Goal: Task Accomplishment & Management: Manage account settings

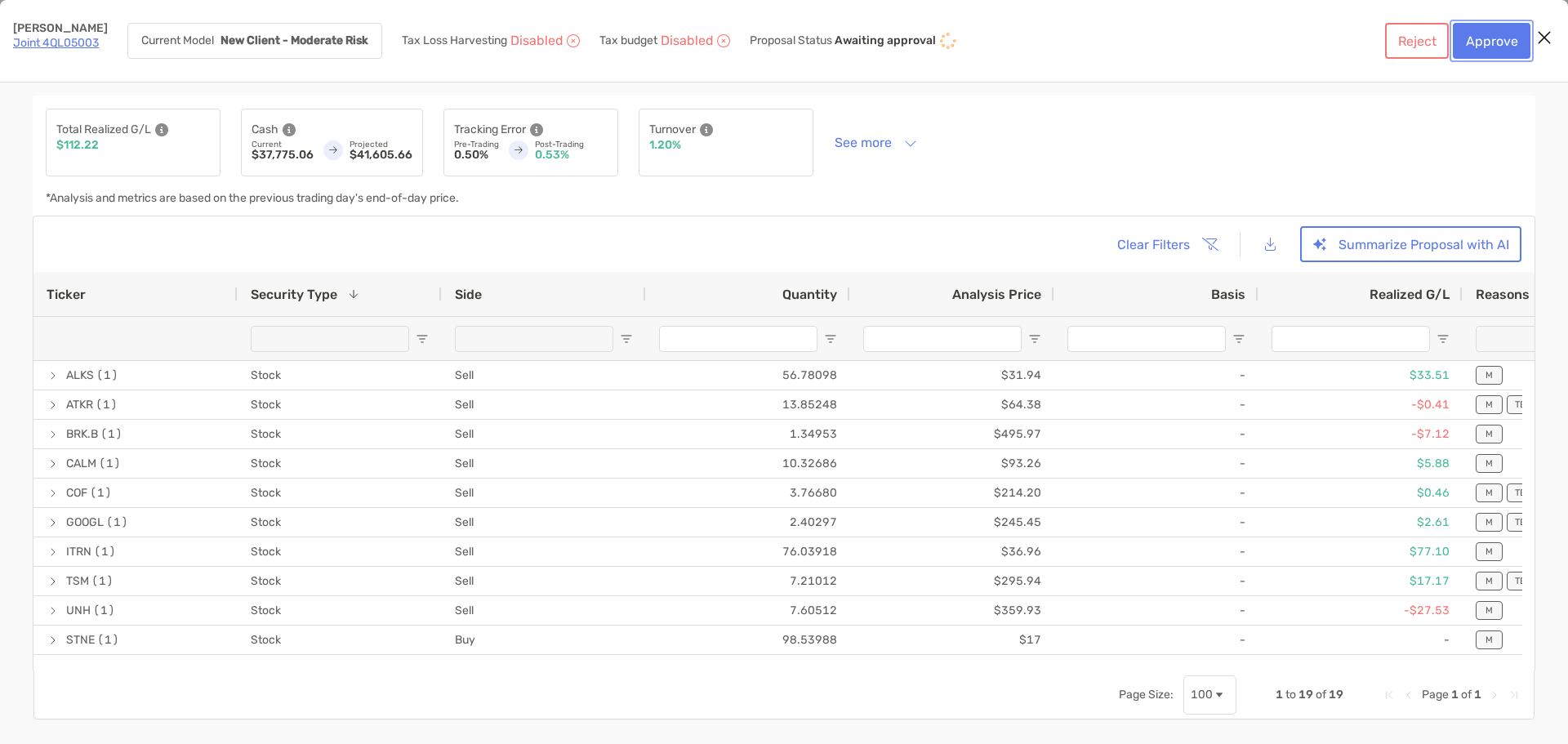
click at [1486, 38] on button "Approve" at bounding box center [1491, 40] width 78 height 36
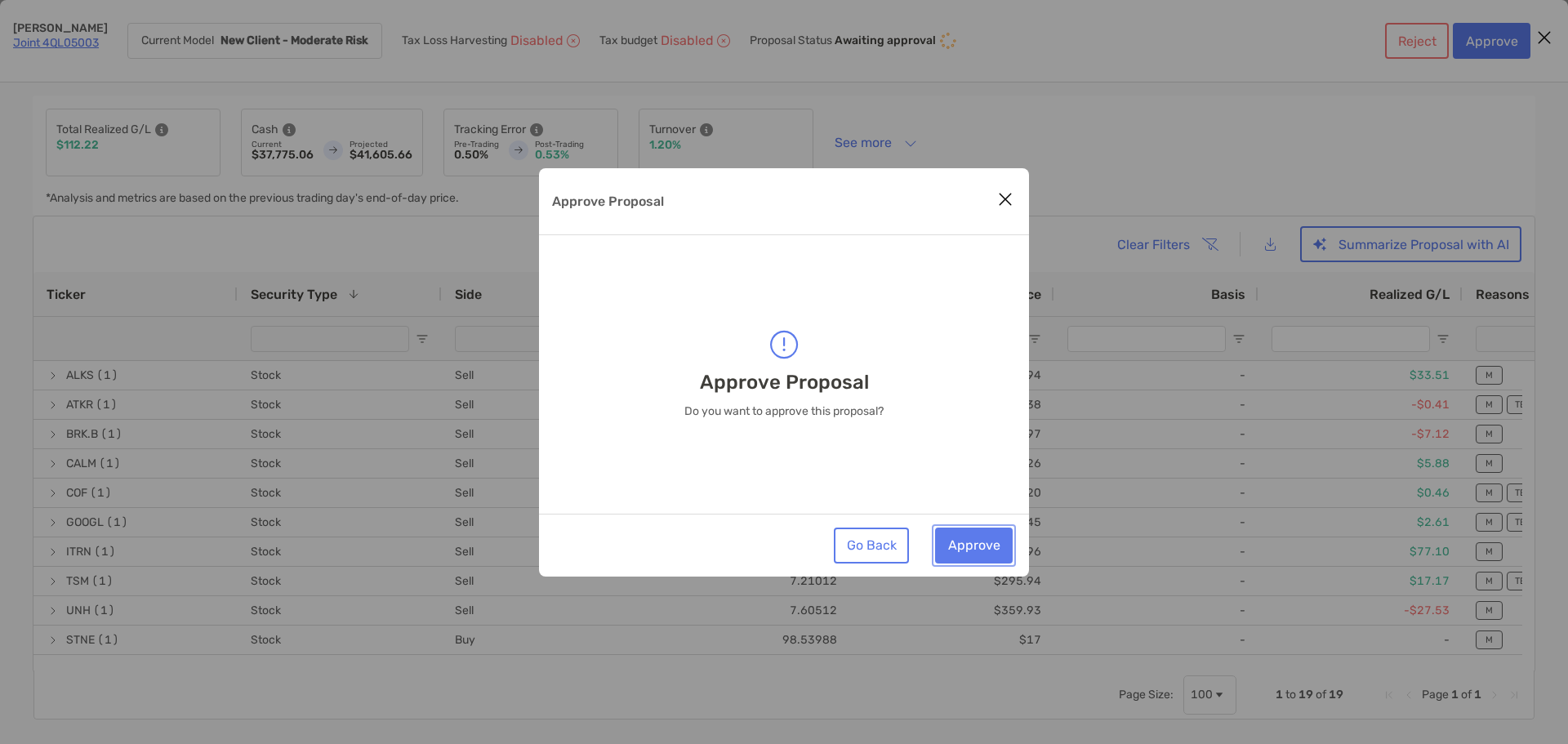
click at [965, 543] on button "Approve" at bounding box center [973, 545] width 78 height 36
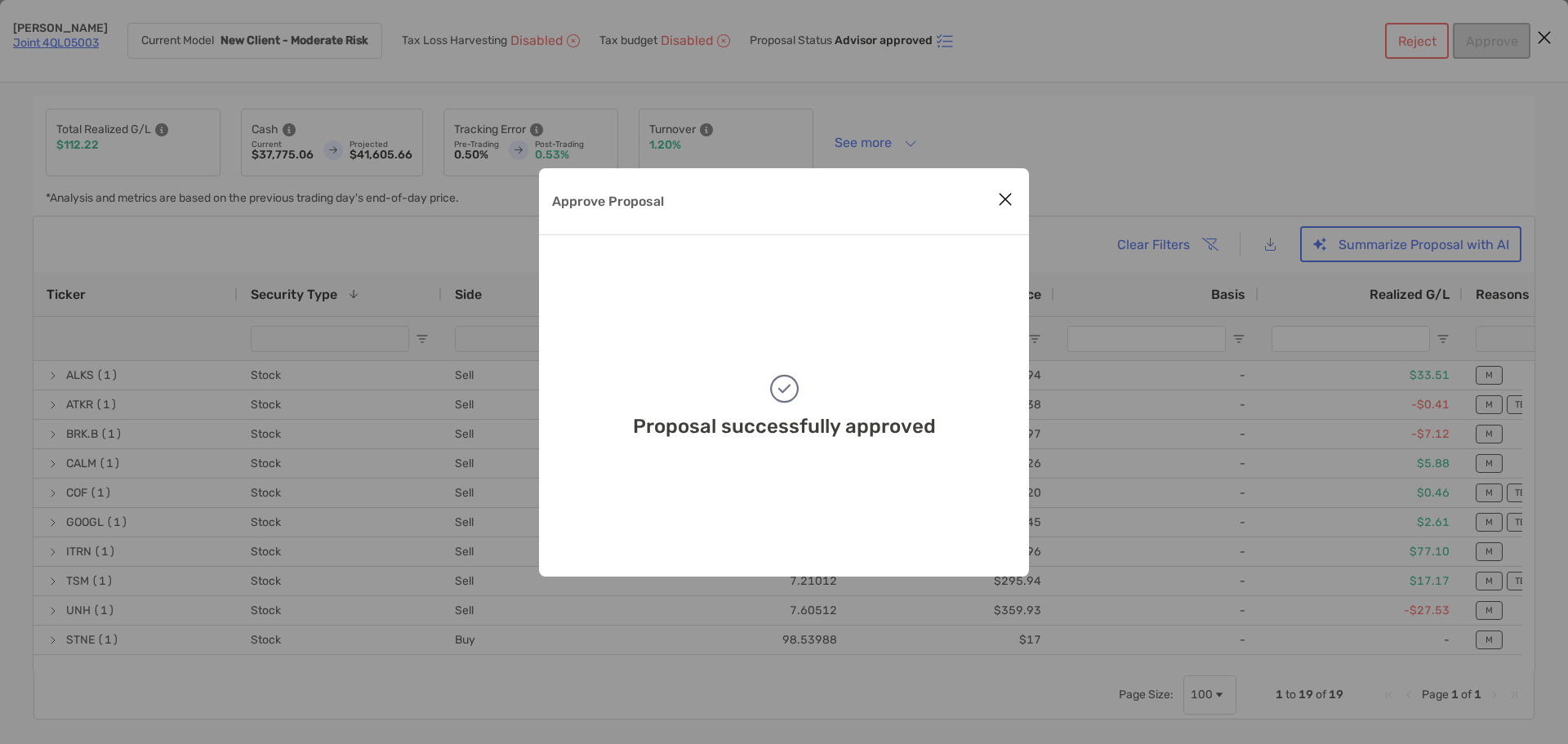
click at [1008, 202] on icon "Close modal" at bounding box center [1006, 199] width 15 height 20
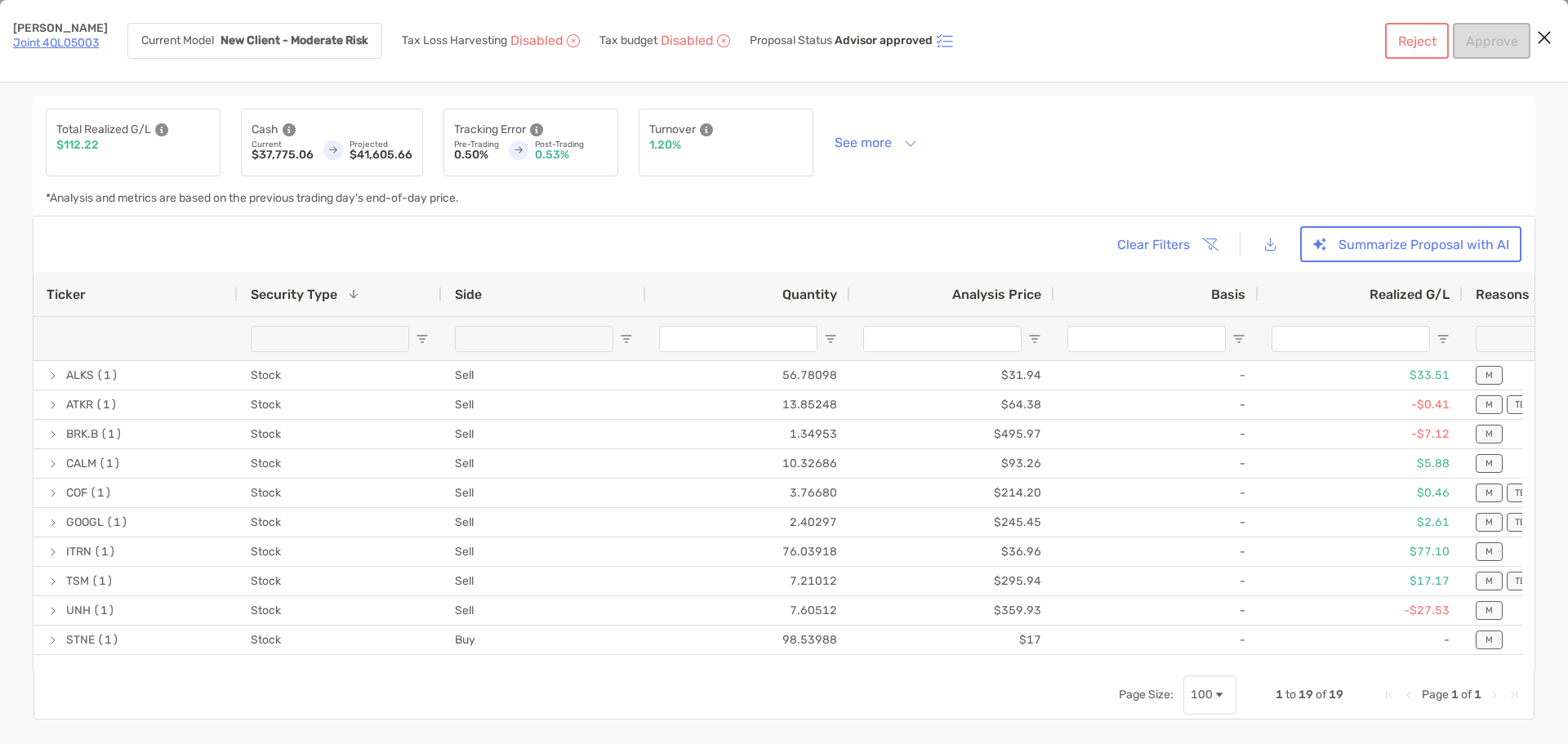
click at [1545, 38] on icon "Close modal" at bounding box center [1545, 38] width 15 height 20
click at [59, 40] on link "Joint 4QL05003" at bounding box center [56, 43] width 86 height 14
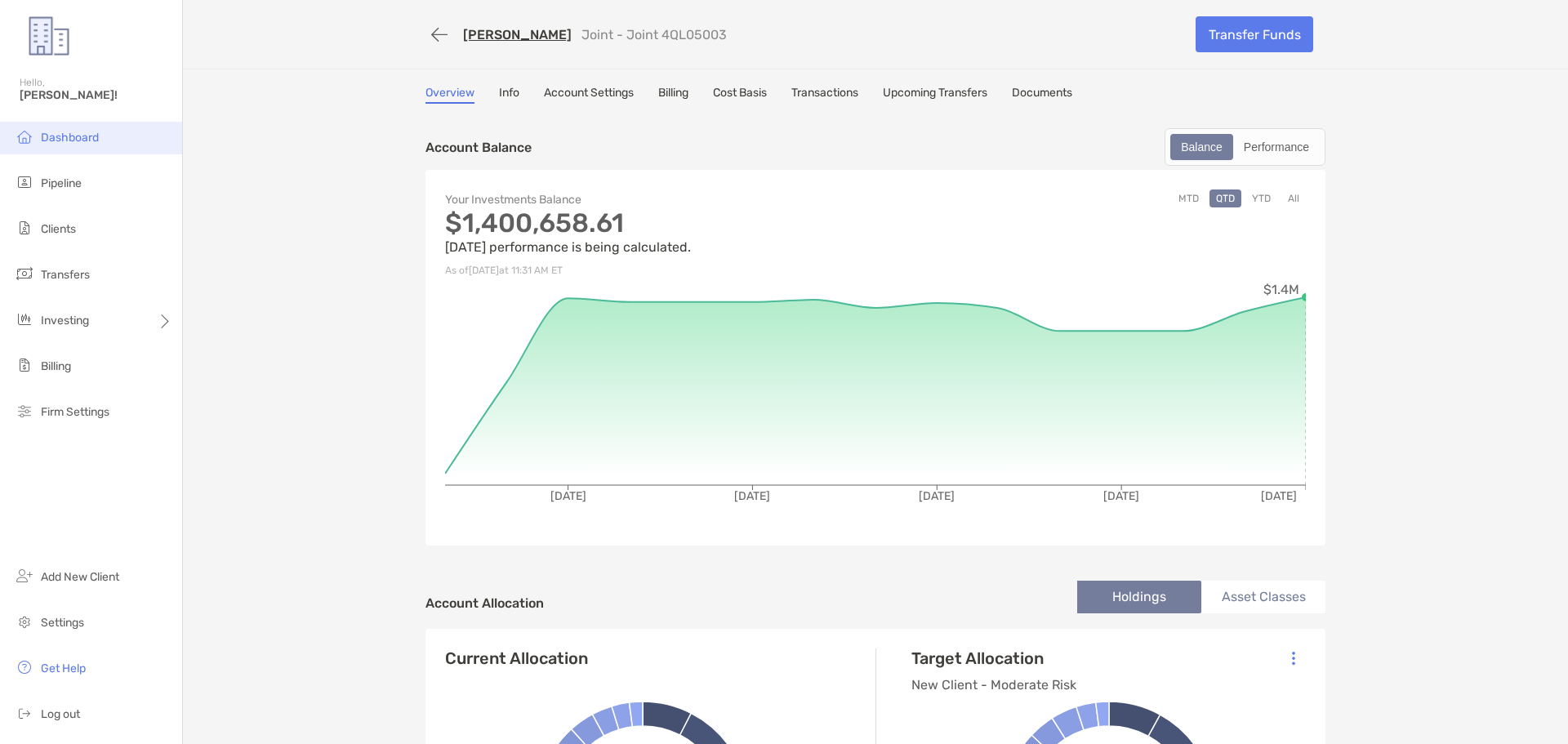
click at [62, 148] on li "Dashboard" at bounding box center [91, 138] width 182 height 33
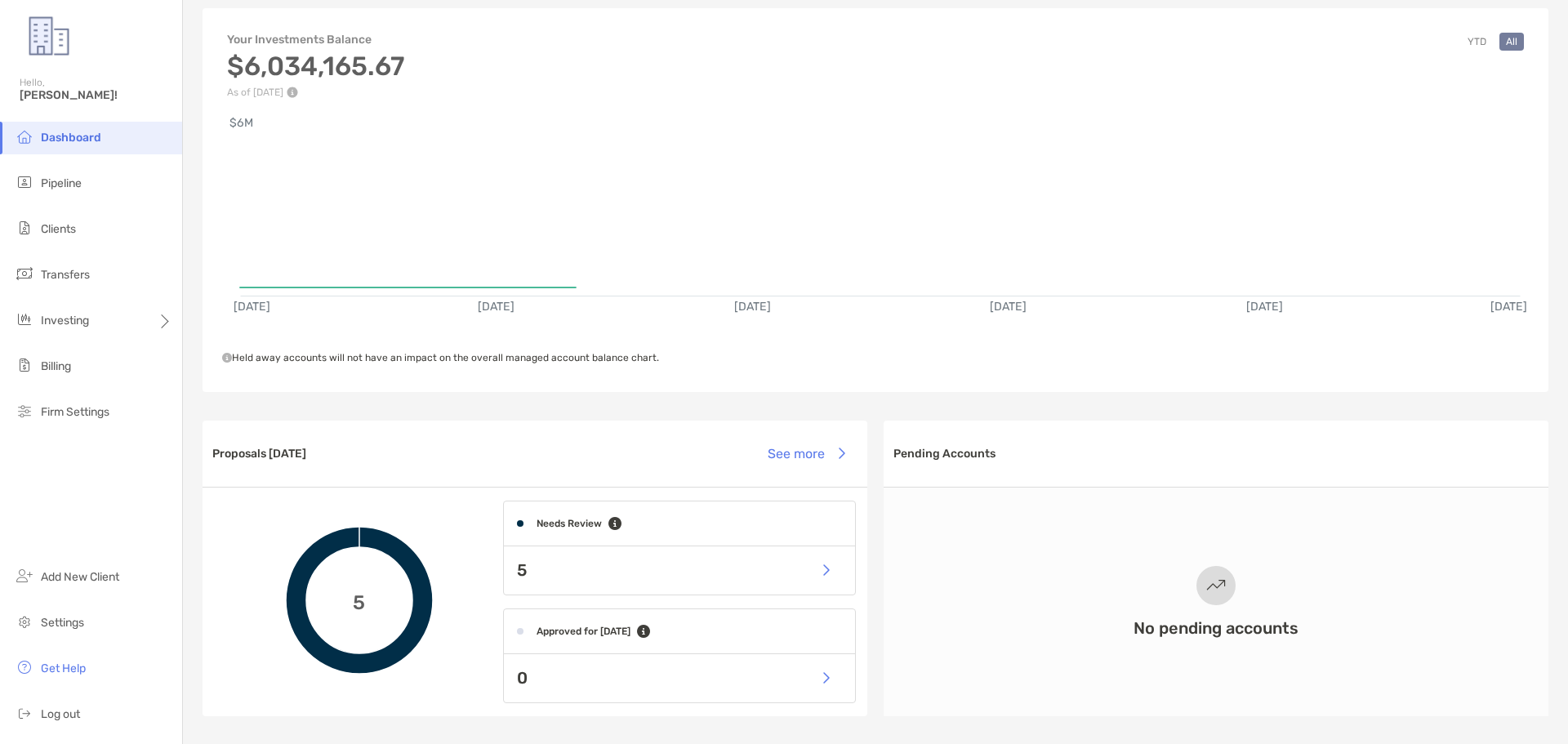
scroll to position [163, 0]
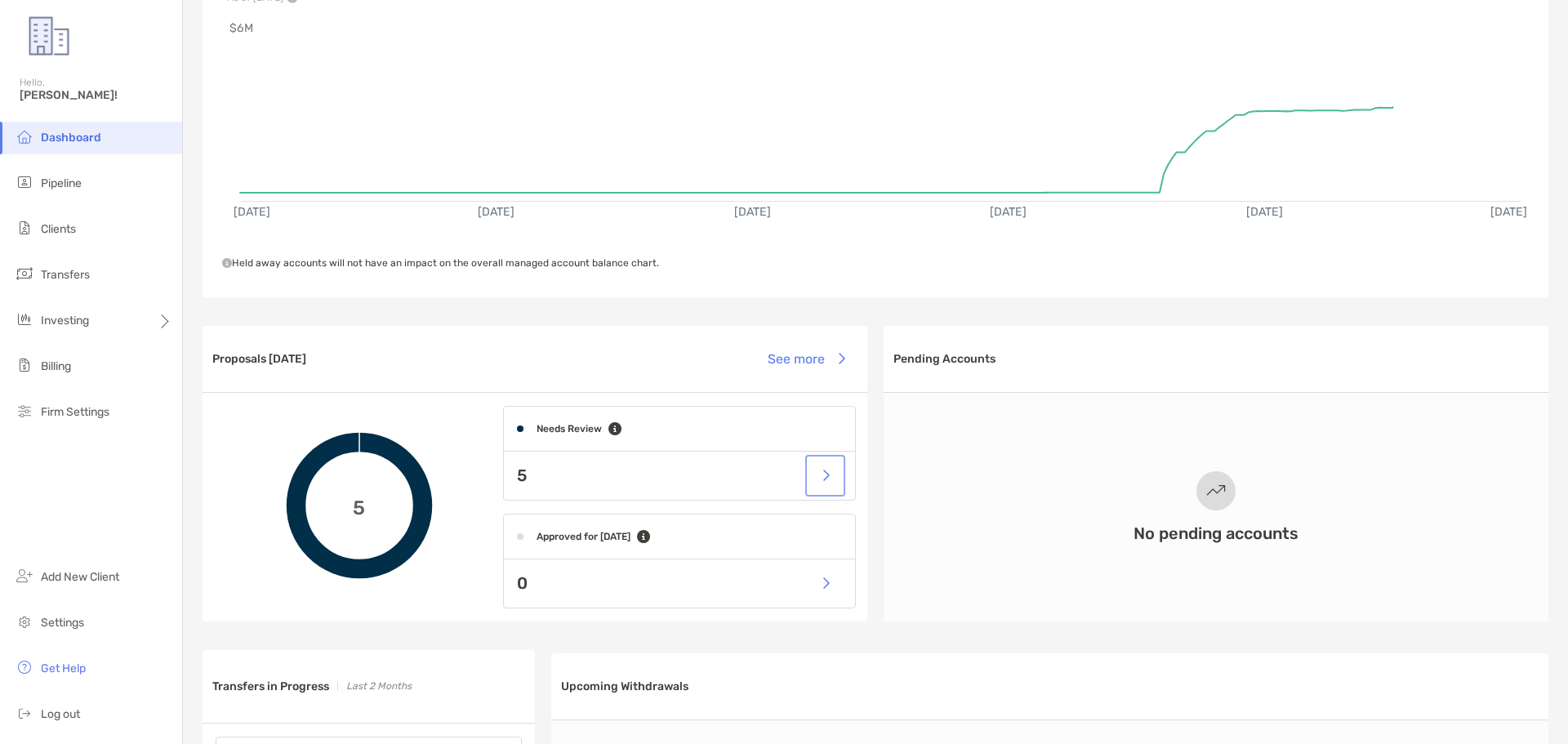
click at [812, 476] on button "button" at bounding box center [826, 475] width 33 height 35
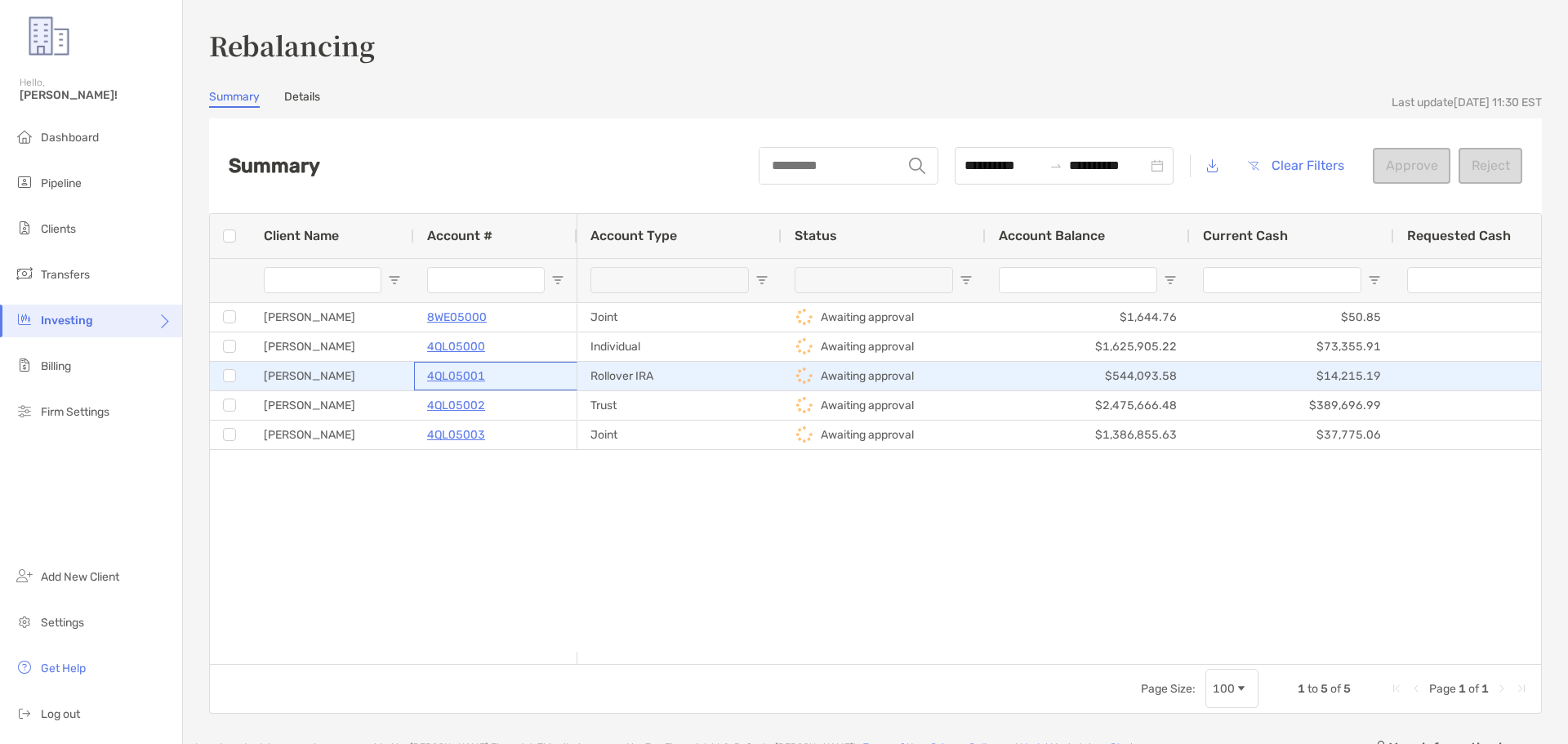
click at [453, 375] on p "4QL05001" at bounding box center [456, 376] width 58 height 20
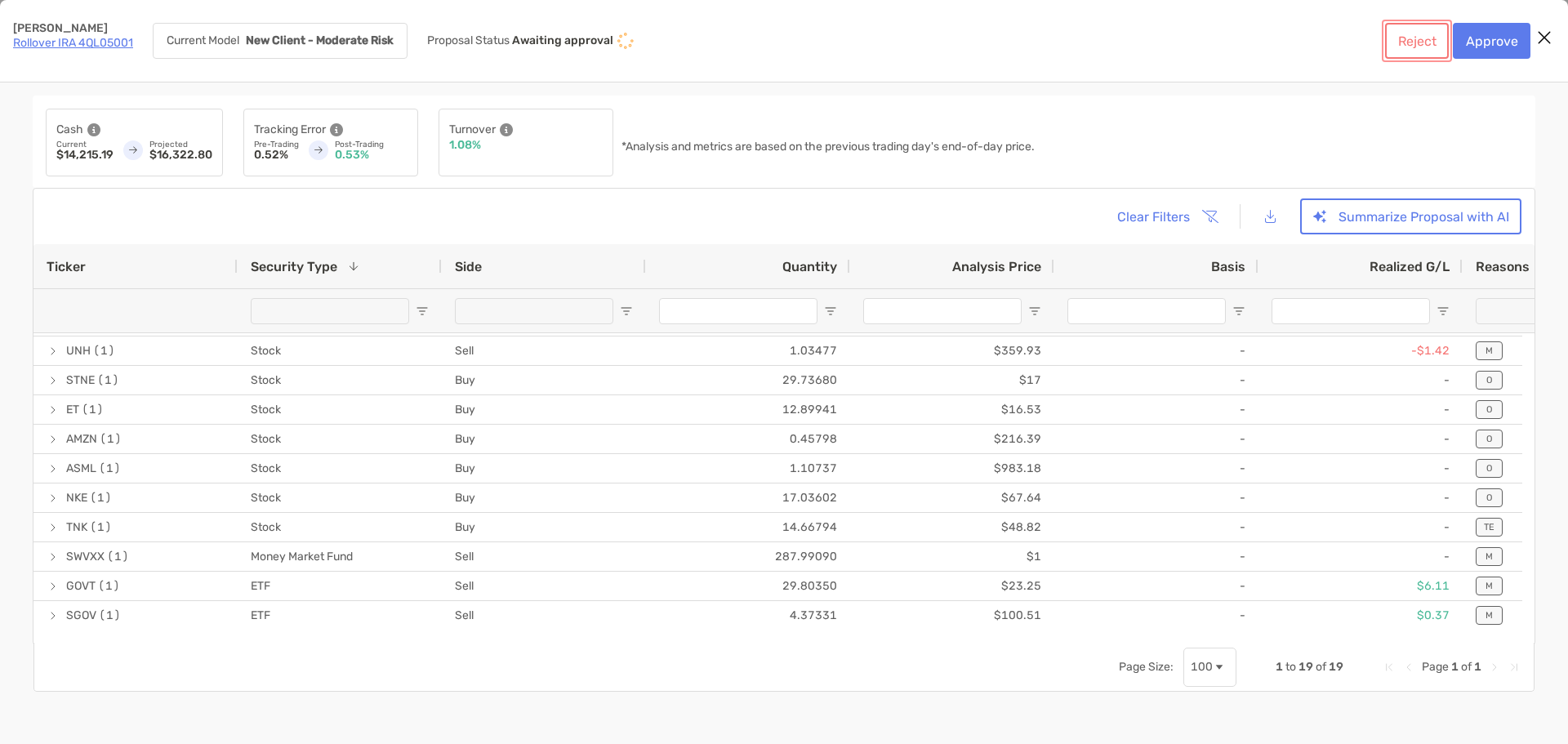
click at [1420, 38] on button "Reject" at bounding box center [1417, 40] width 63 height 36
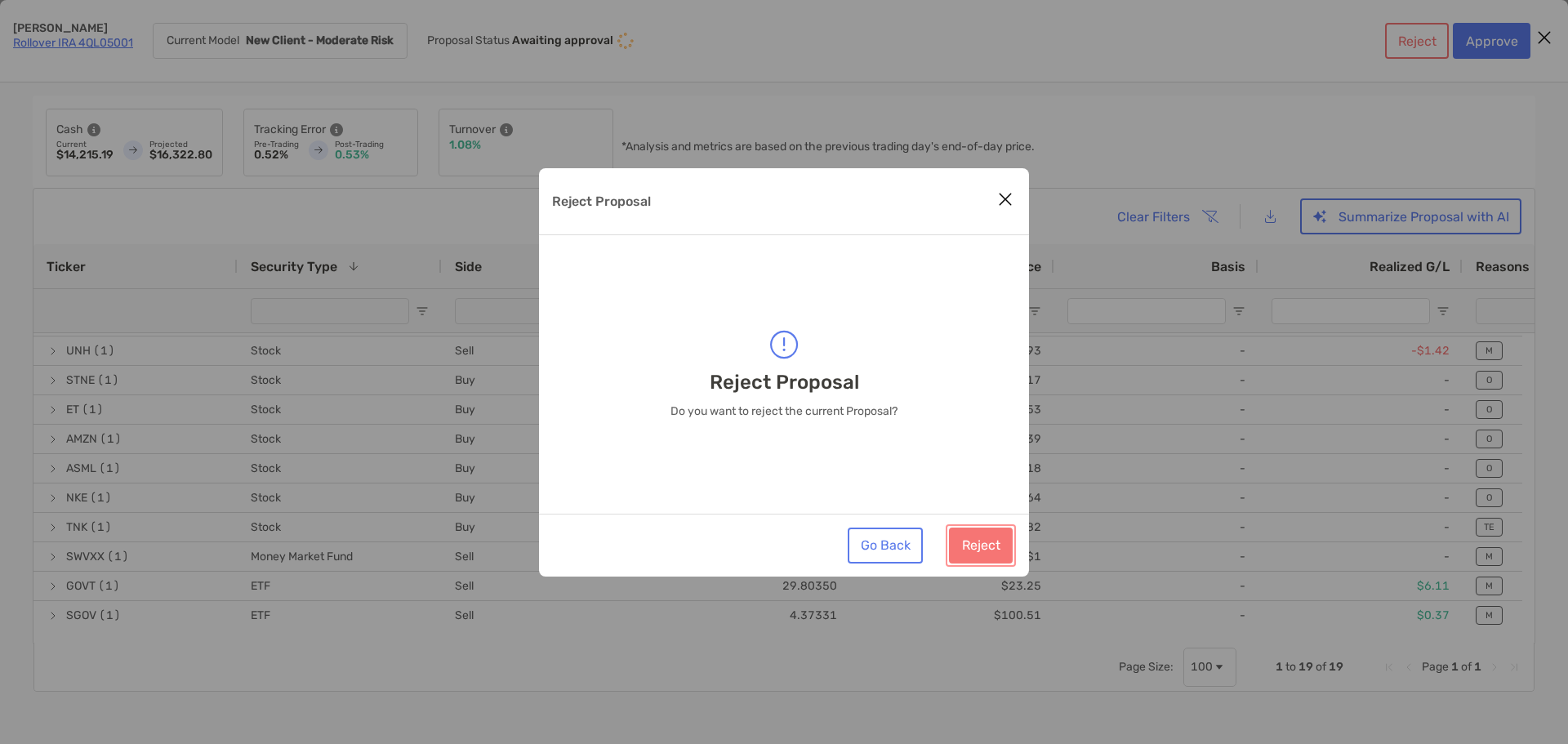
click at [961, 537] on button "Reject" at bounding box center [981, 545] width 63 height 36
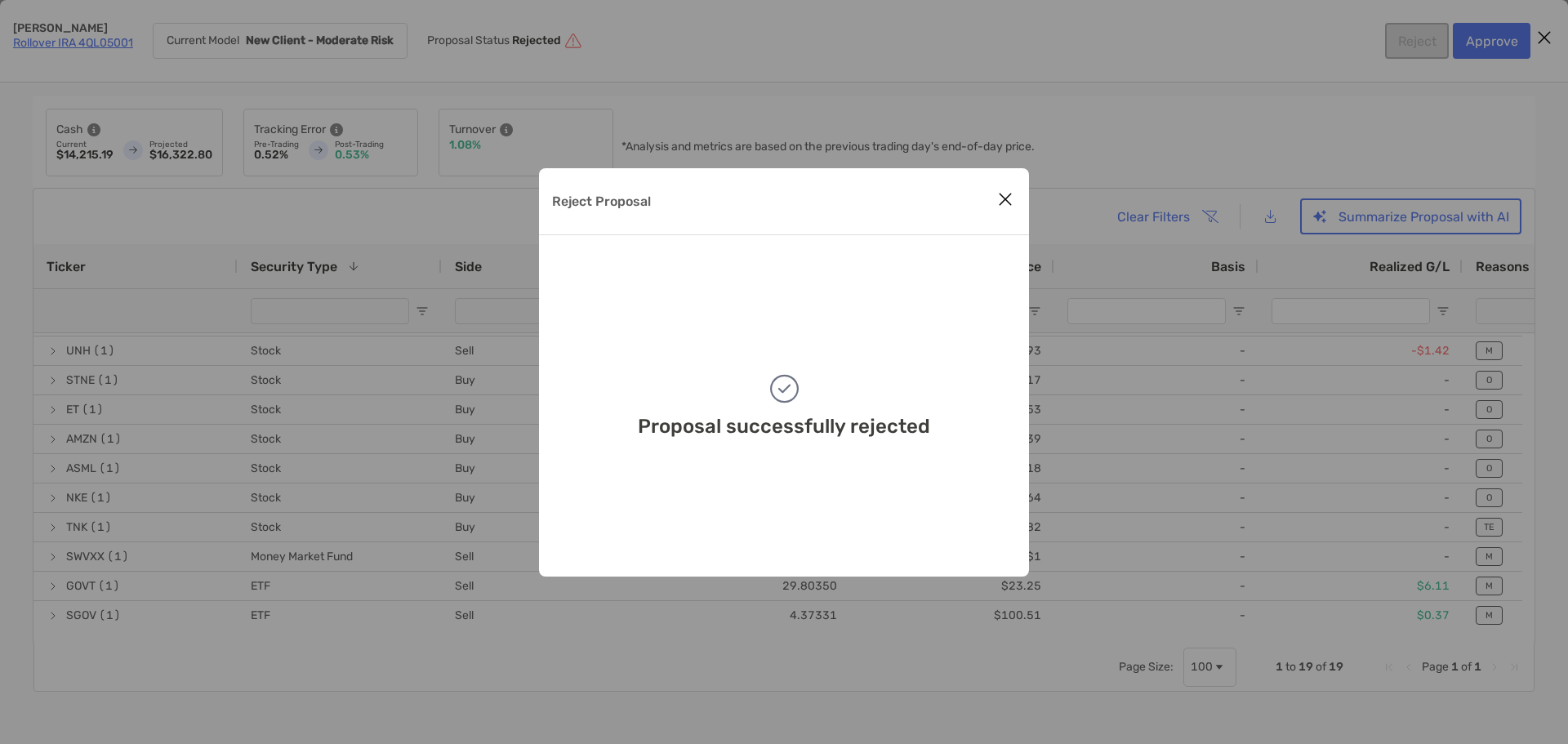
click at [1010, 200] on icon "Close modal" at bounding box center [1006, 199] width 15 height 20
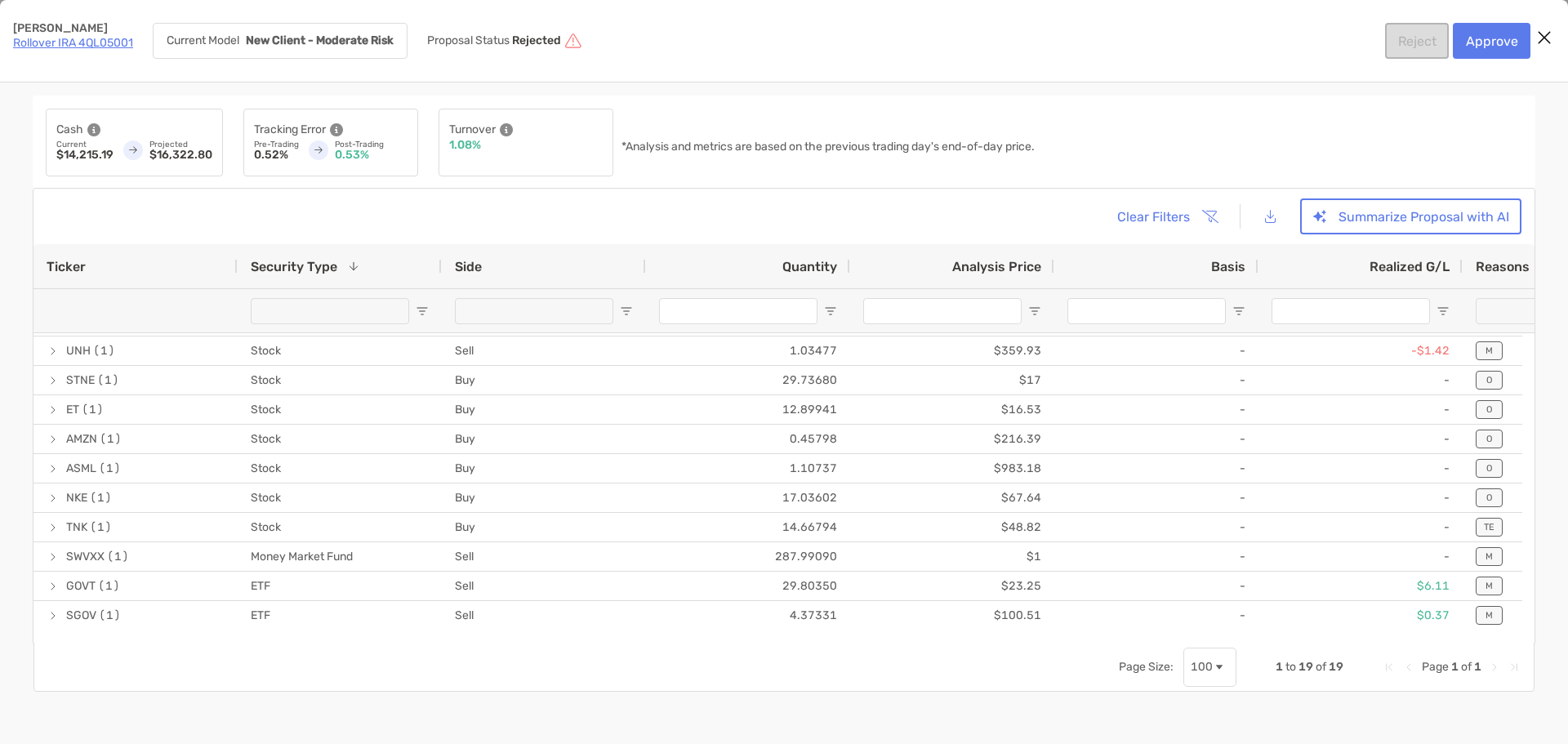
click at [1541, 41] on icon "Close modal" at bounding box center [1545, 38] width 15 height 20
click at [116, 37] on link "Rollover IRA 4QL05001" at bounding box center [73, 43] width 120 height 14
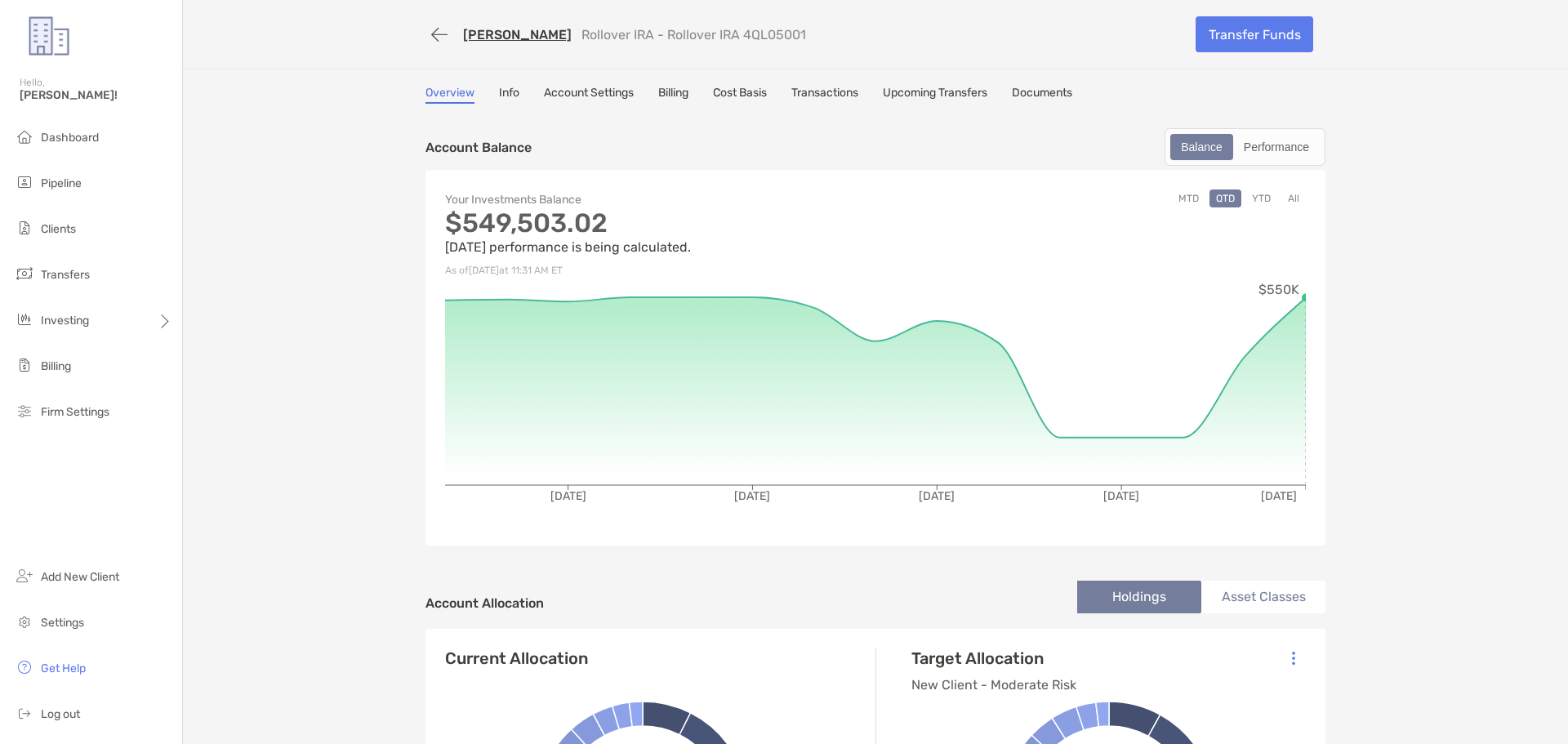
click at [81, 120] on div "Hello, [PERSON_NAME]!" at bounding box center [91, 98] width 182 height 47
click at [83, 142] on span "Dashboard" at bounding box center [70, 138] width 58 height 14
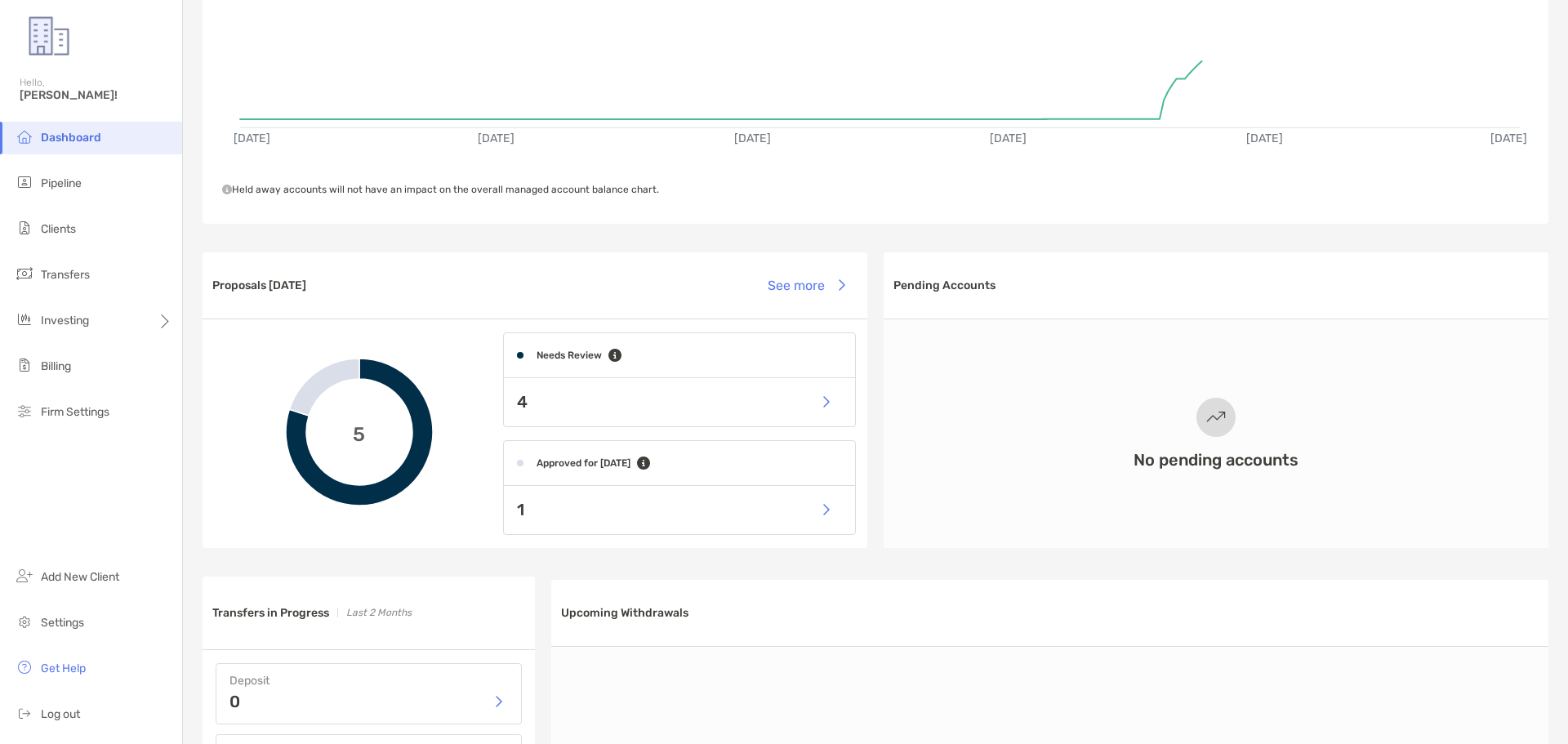
scroll to position [245, 0]
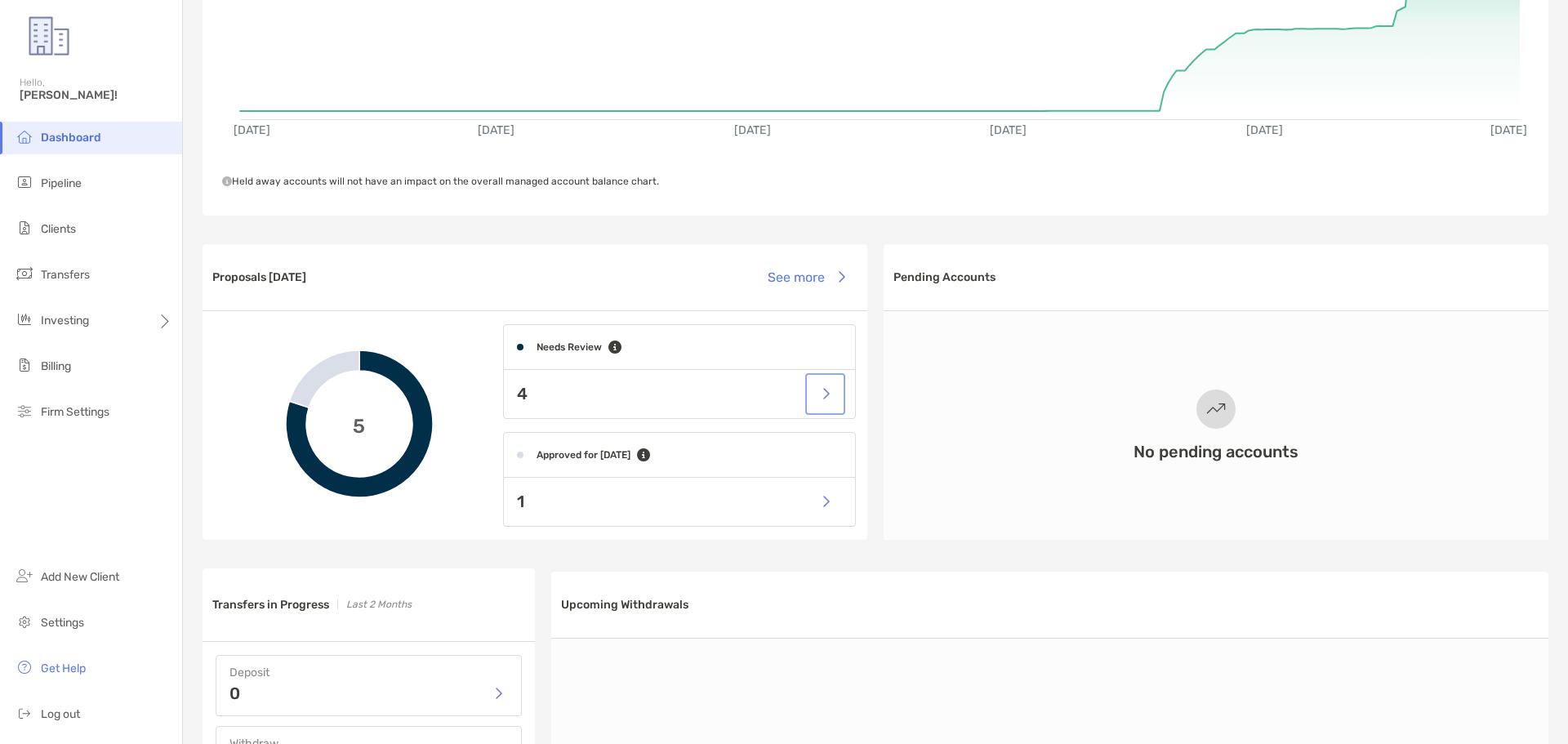
click at [809, 399] on button "button" at bounding box center [826, 394] width 33 height 35
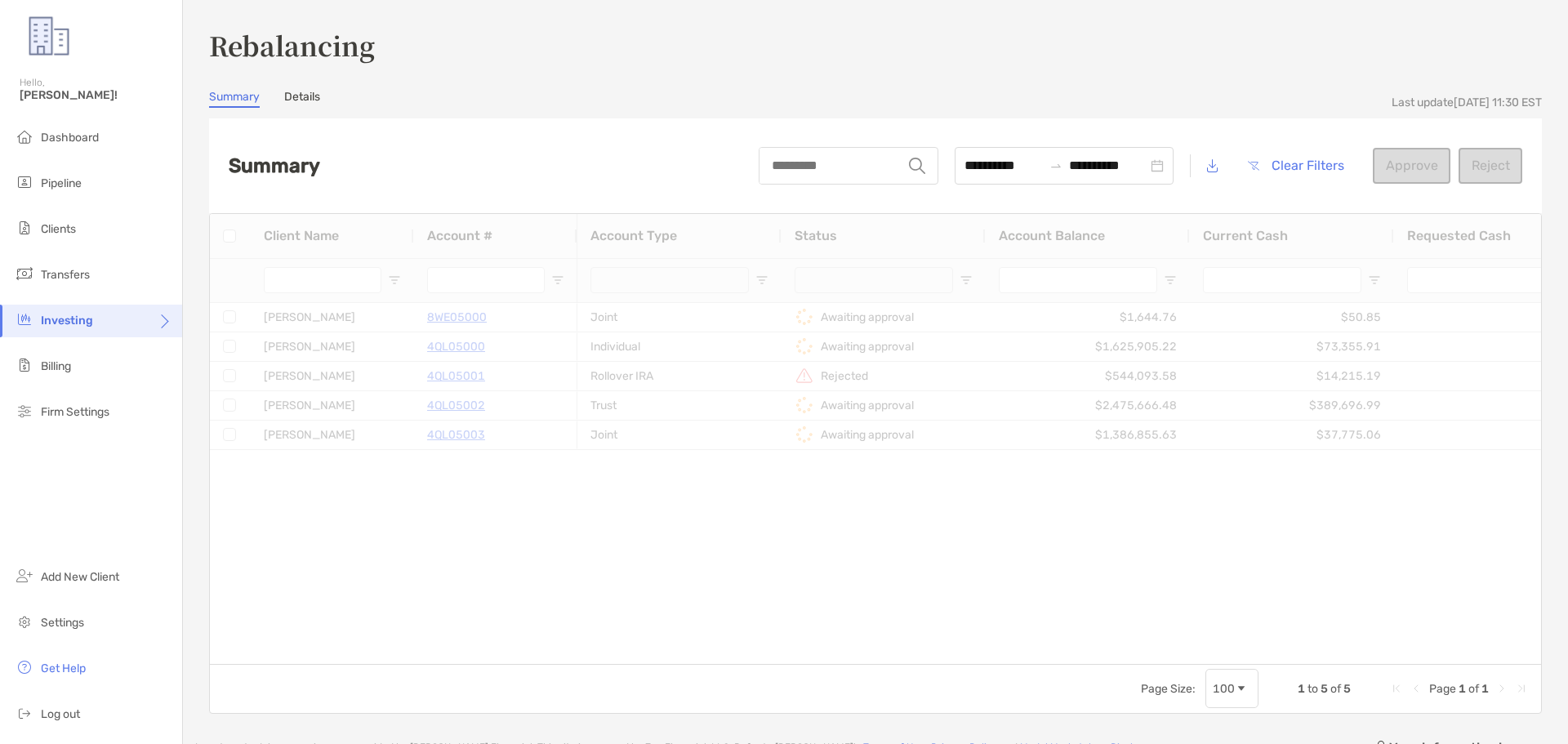
type input "**********"
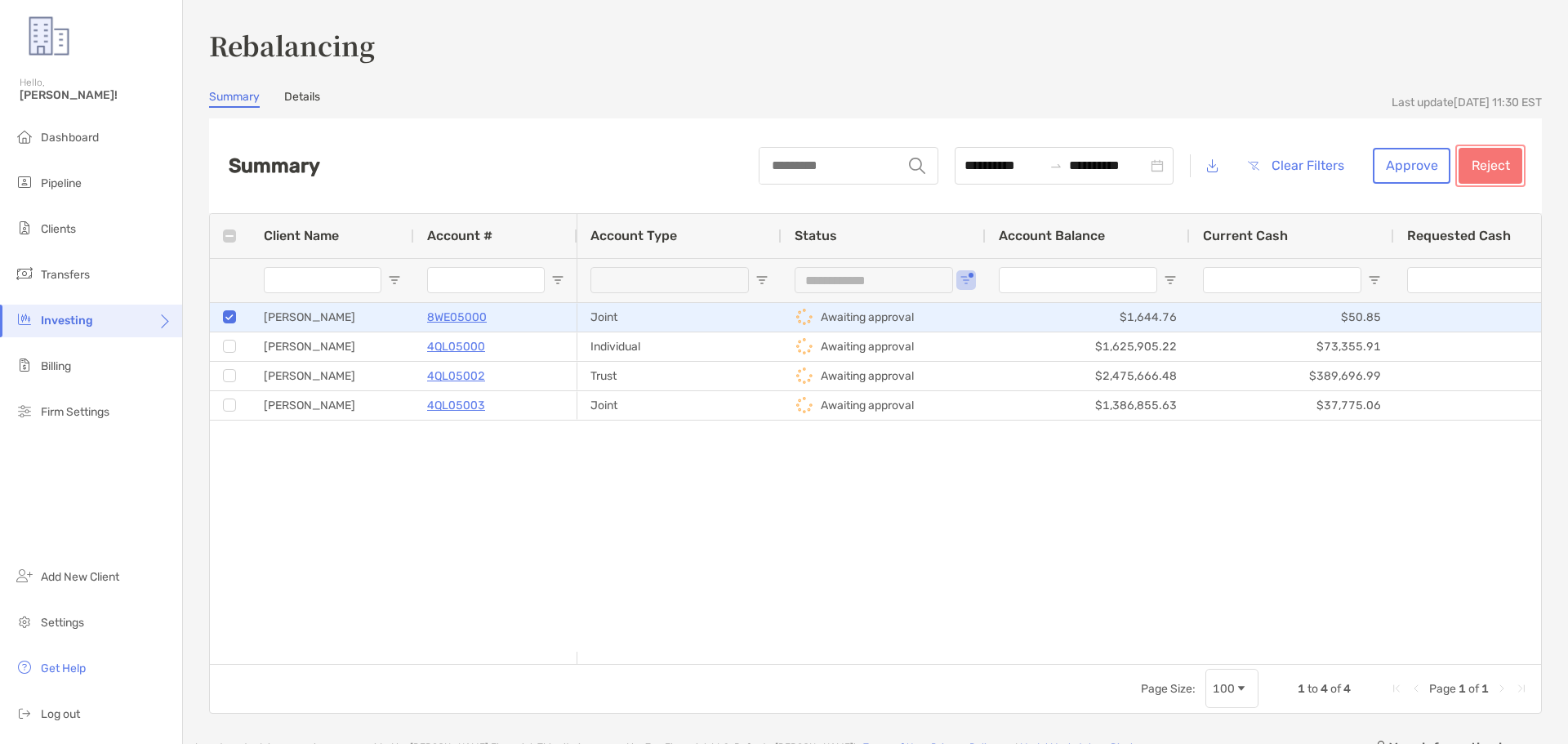
click at [1468, 167] on button "Reject" at bounding box center [1490, 165] width 63 height 36
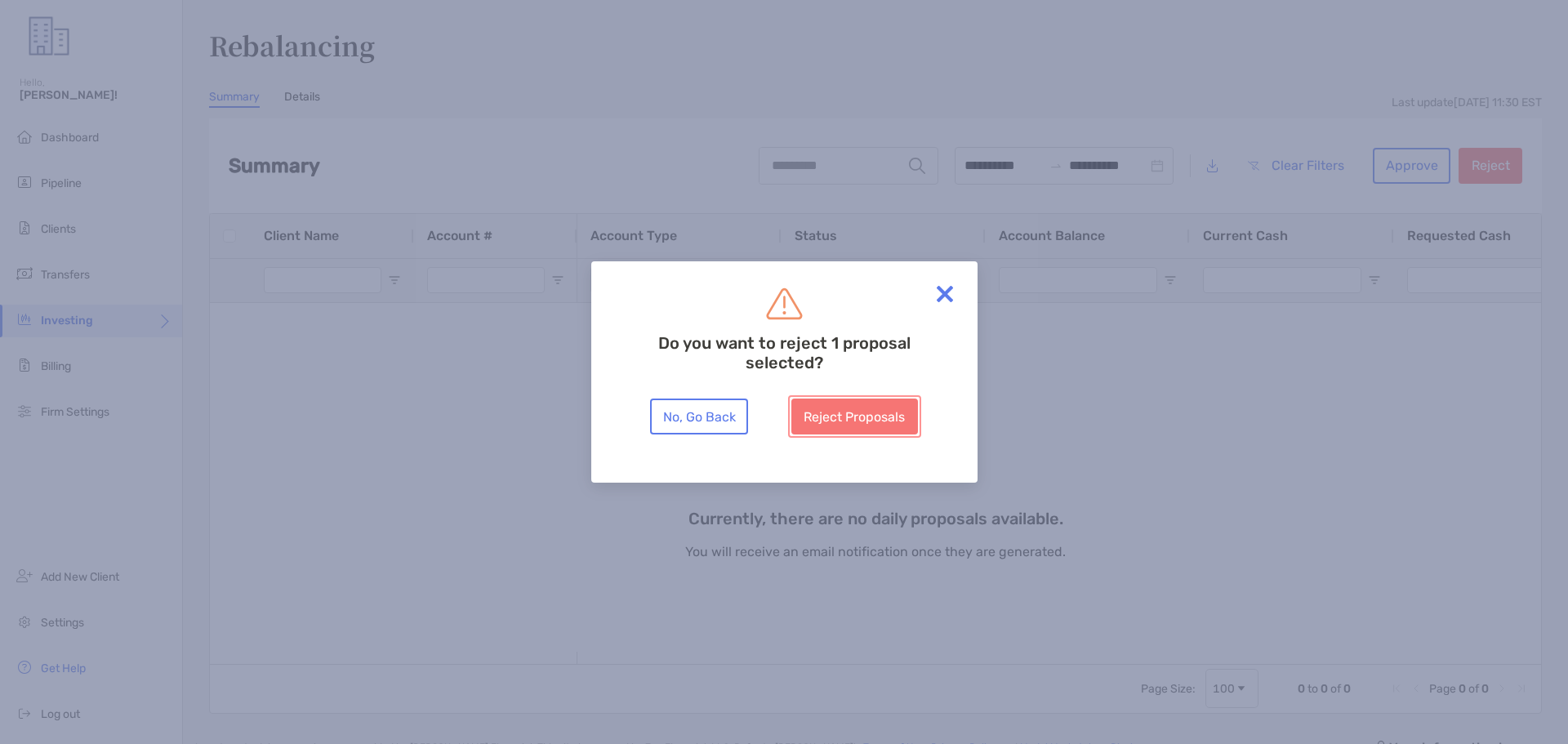
click at [862, 417] on button "Reject Proposals" at bounding box center [855, 416] width 127 height 36
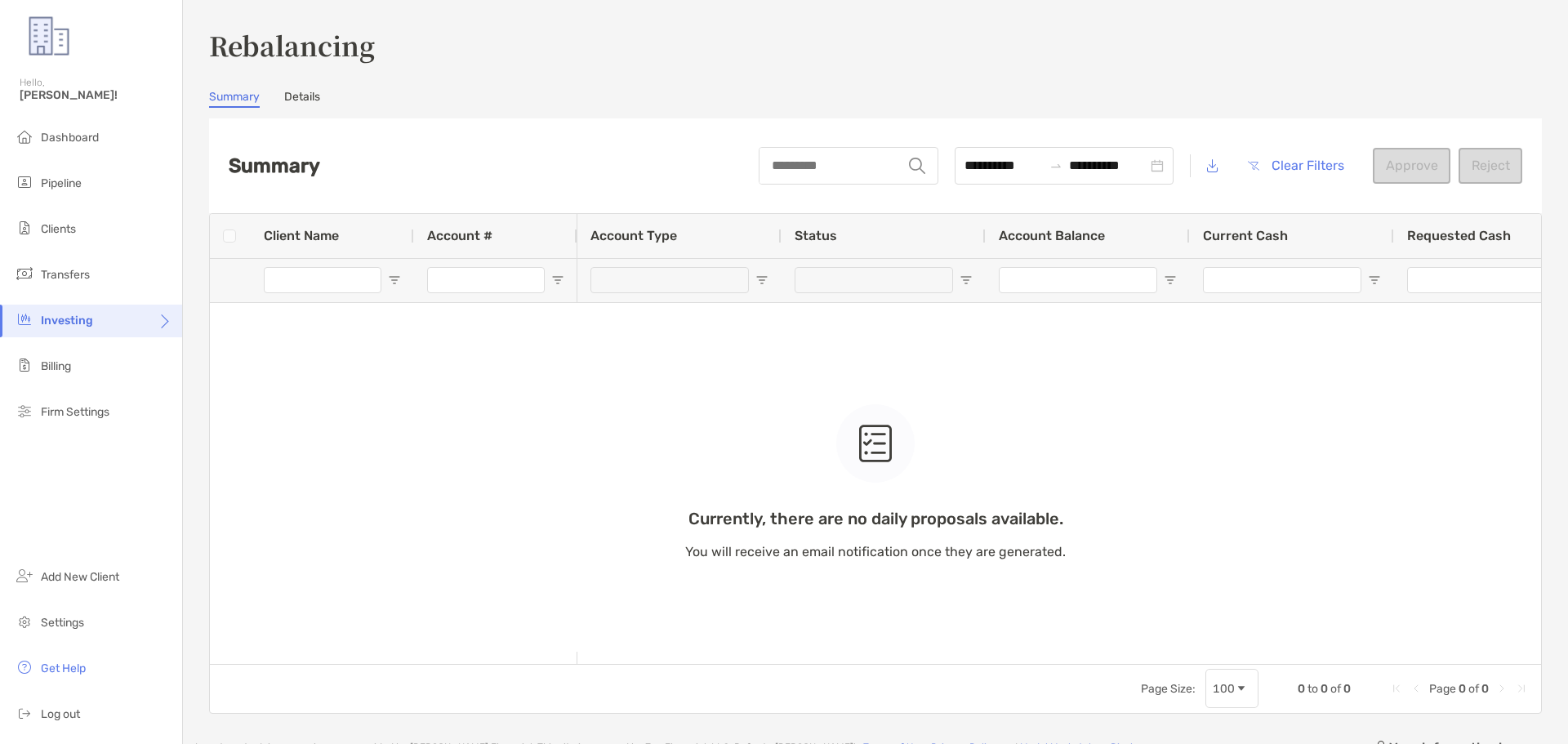
type input "**********"
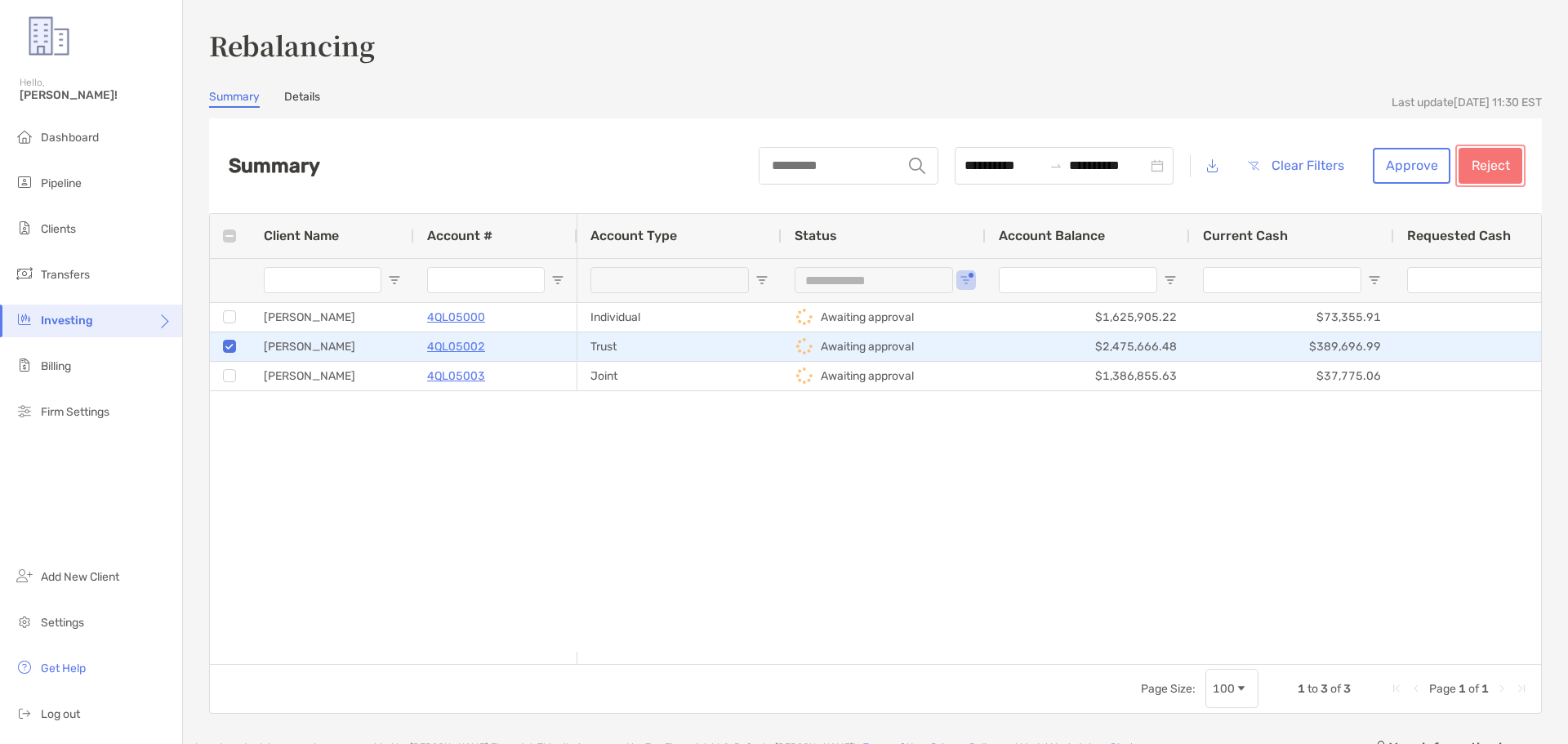
click at [1469, 169] on button "Reject" at bounding box center [1490, 165] width 63 height 36
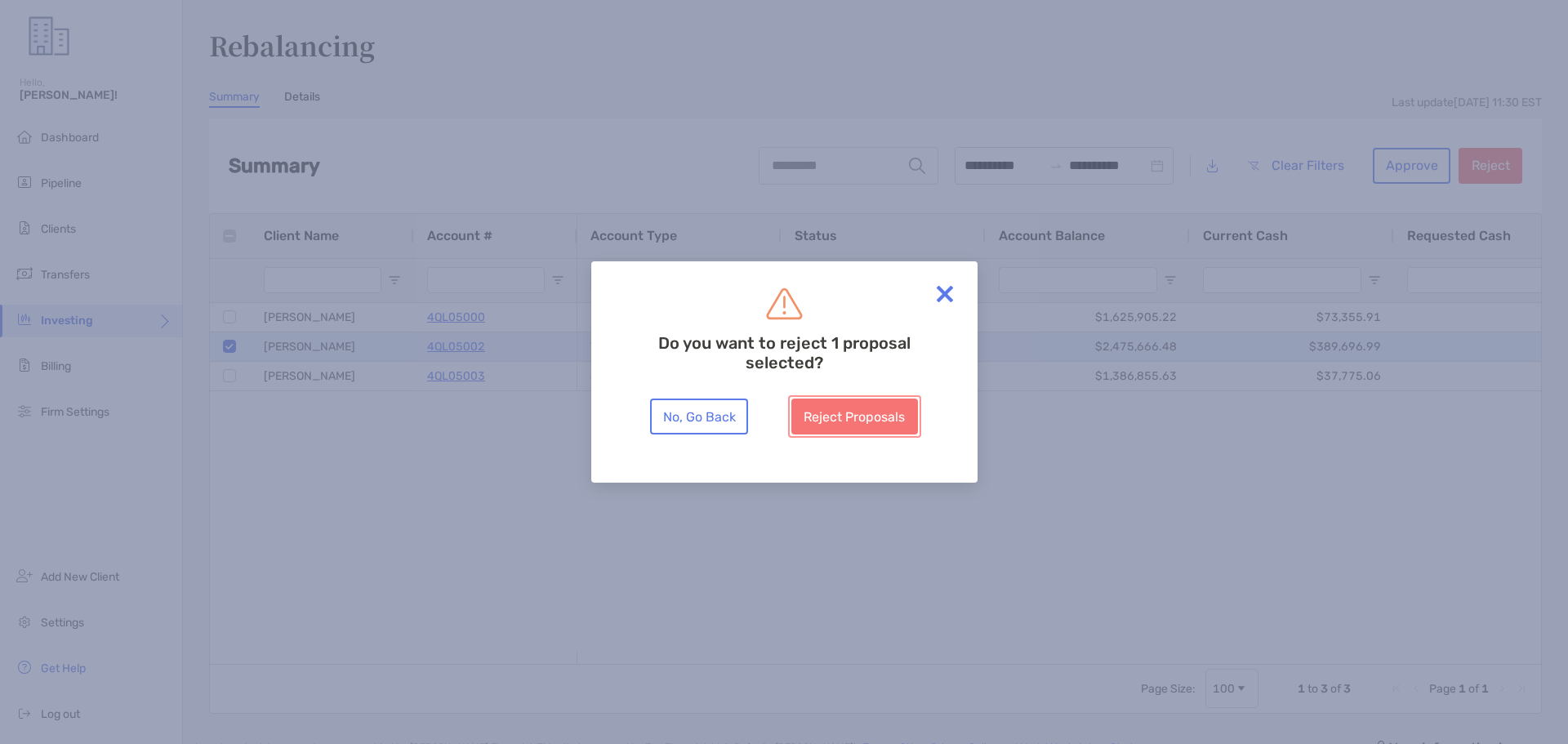
click at [867, 417] on button "Reject Proposals" at bounding box center [855, 416] width 127 height 36
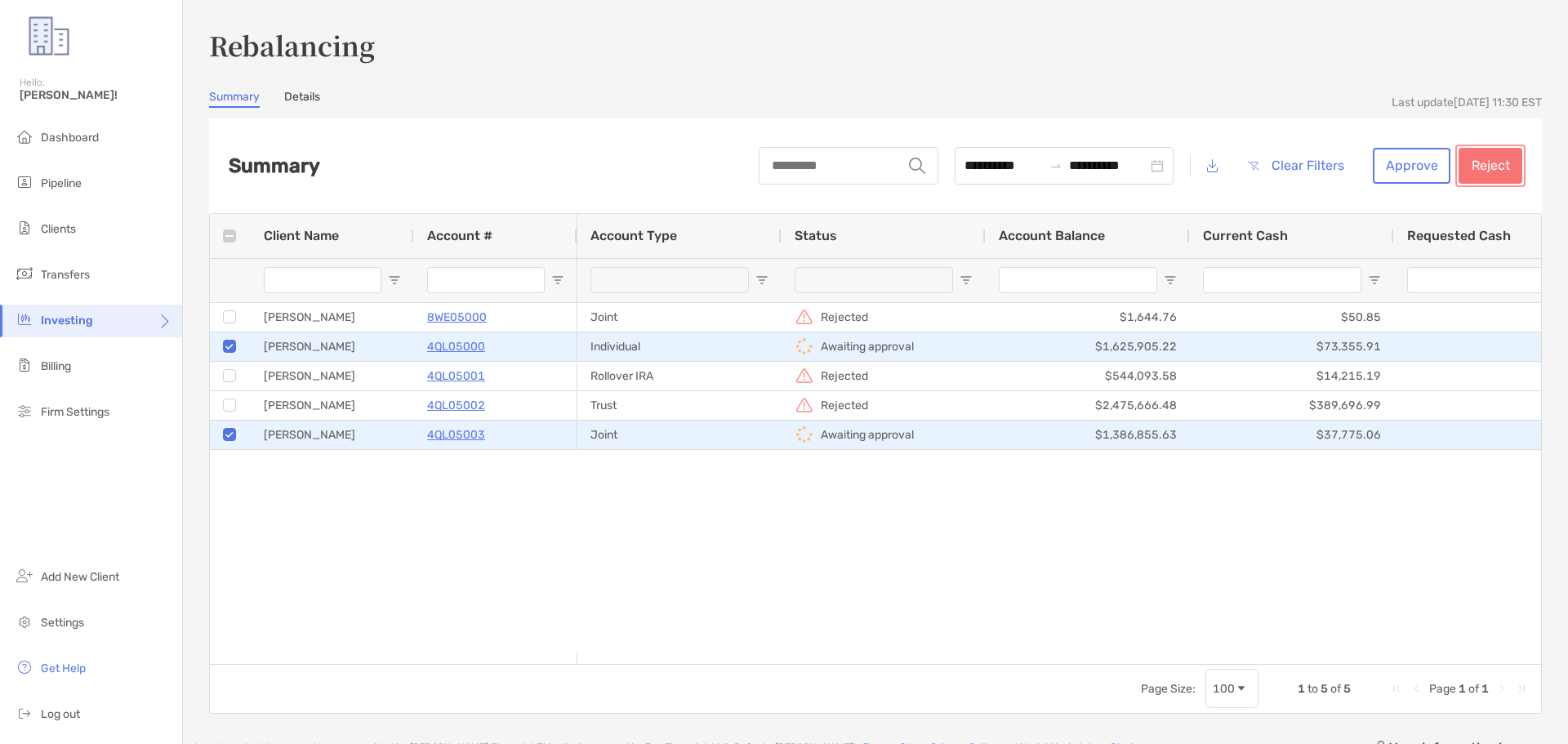
click at [1463, 159] on button "Reject" at bounding box center [1490, 165] width 63 height 36
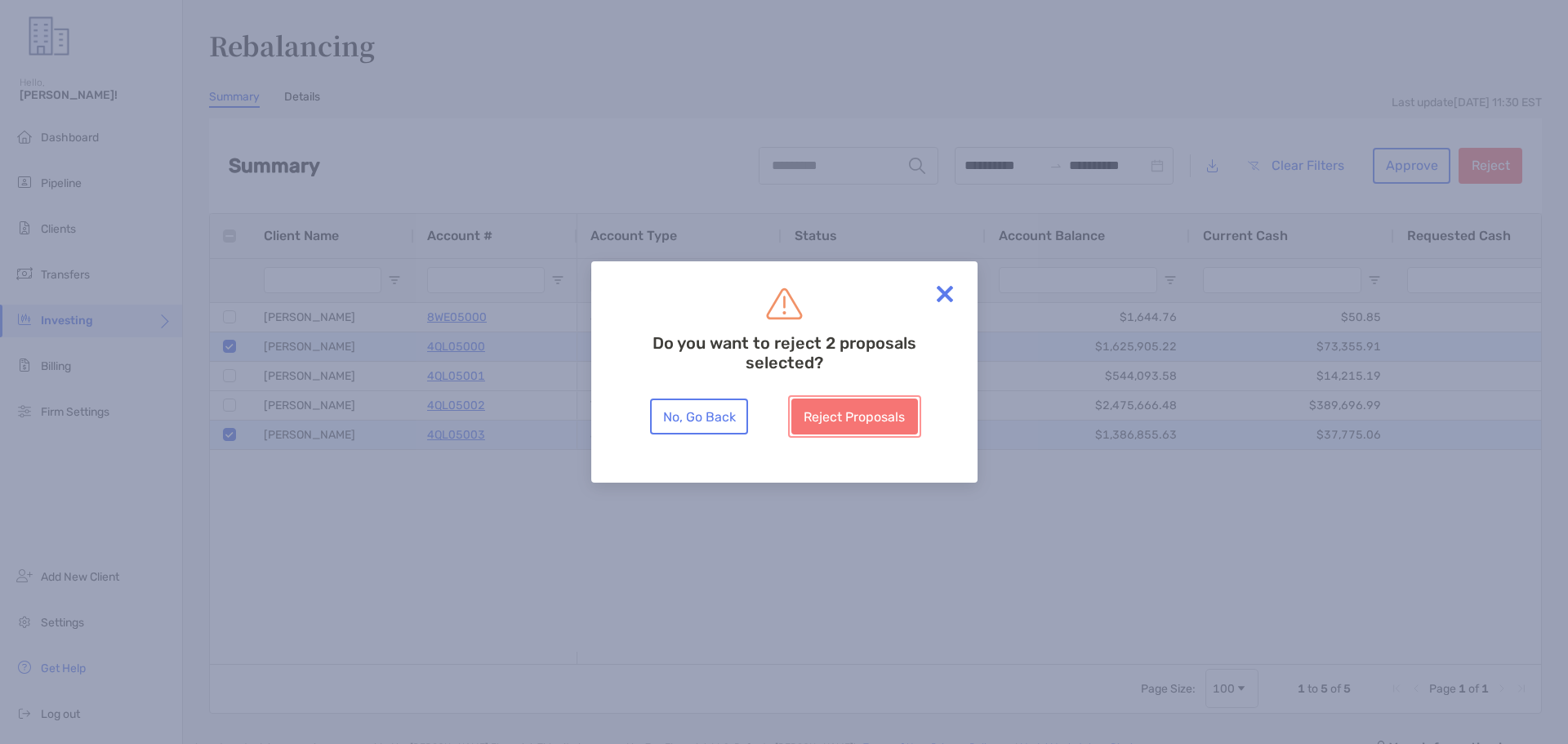
click at [832, 410] on button "Reject Proposals" at bounding box center [855, 416] width 127 height 36
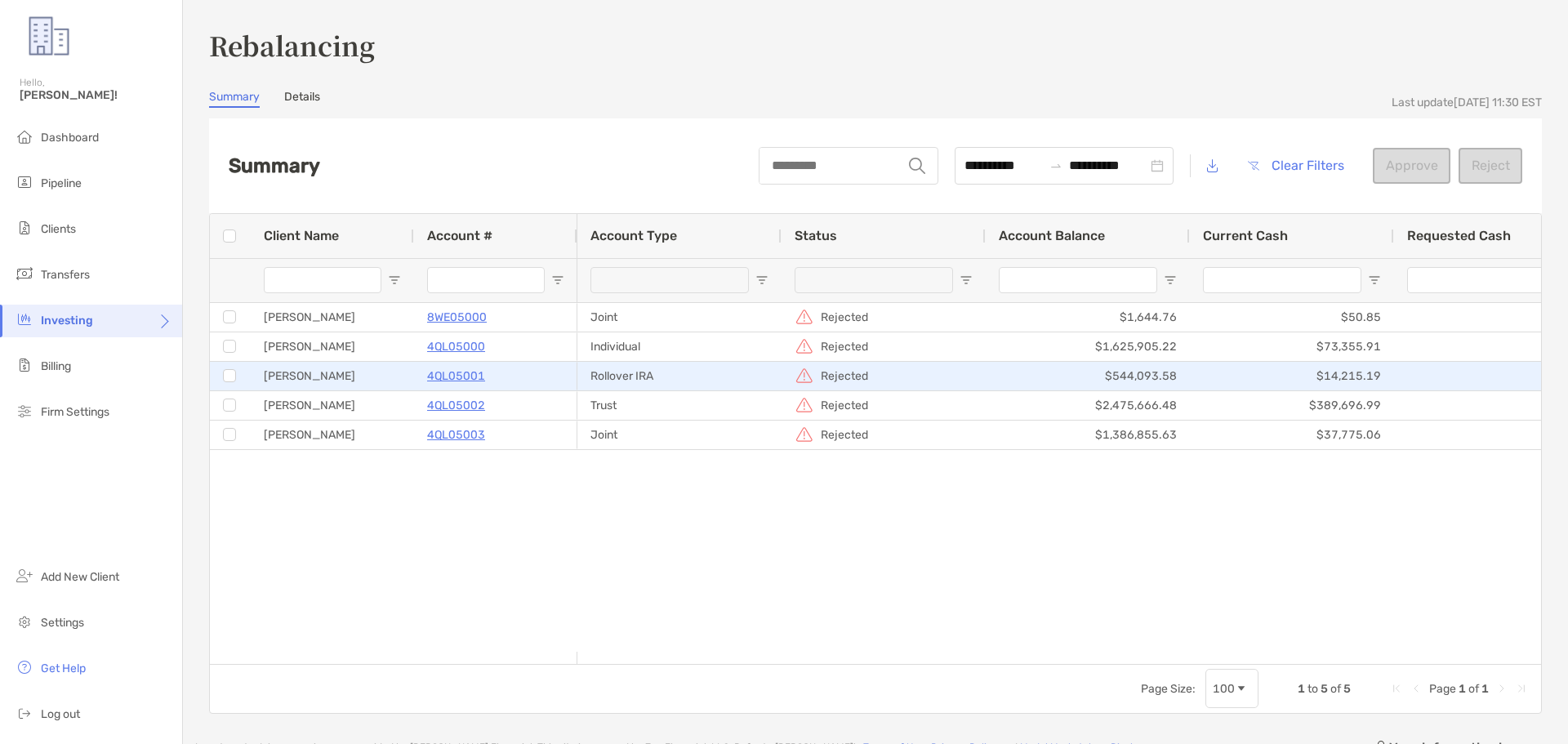
click at [457, 380] on p "4QL05001" at bounding box center [456, 376] width 58 height 20
click at [455, 377] on p "4QL05001" at bounding box center [456, 376] width 58 height 20
click at [463, 375] on p "4QL05001" at bounding box center [456, 376] width 58 height 20
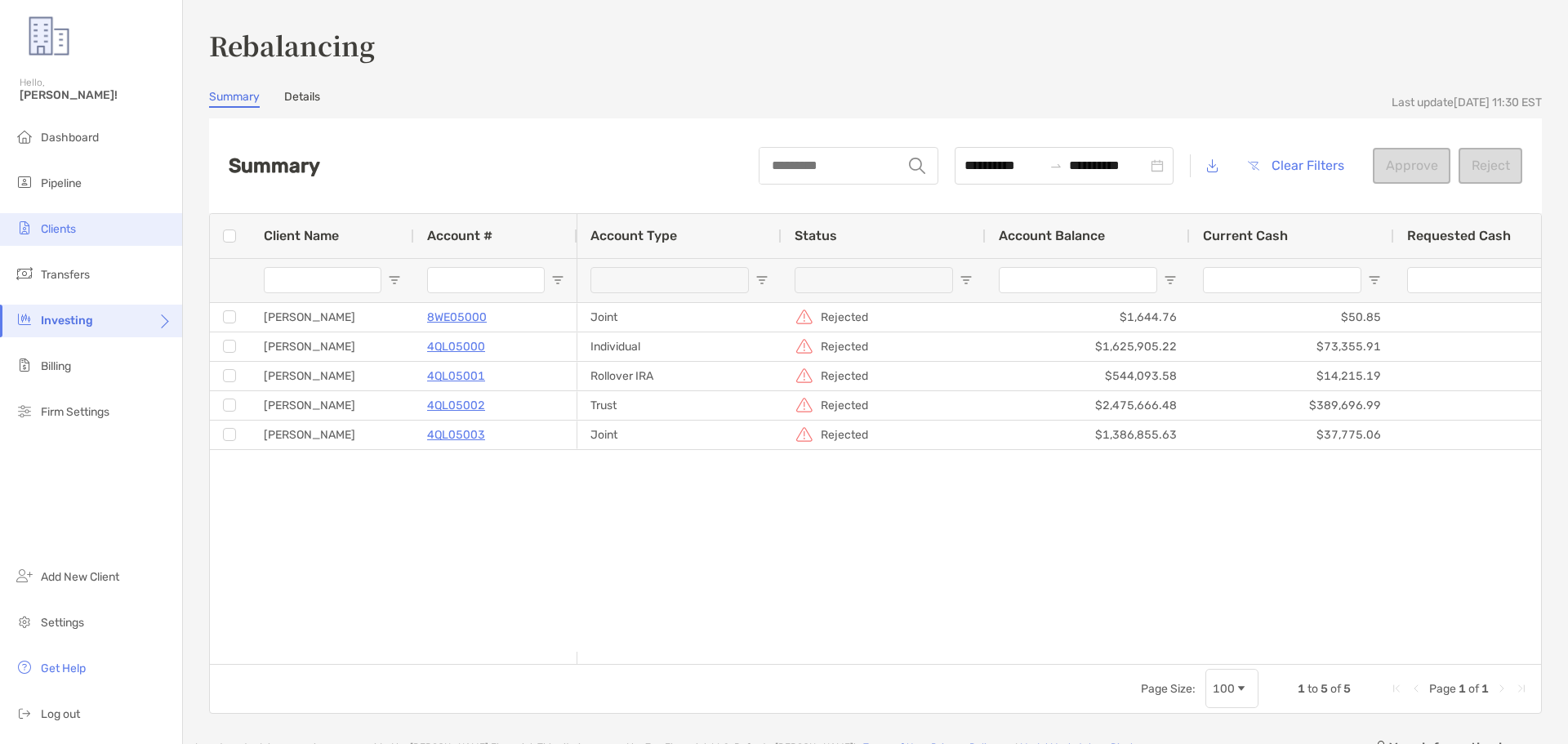
click at [66, 227] on span "Clients" at bounding box center [58, 229] width 35 height 14
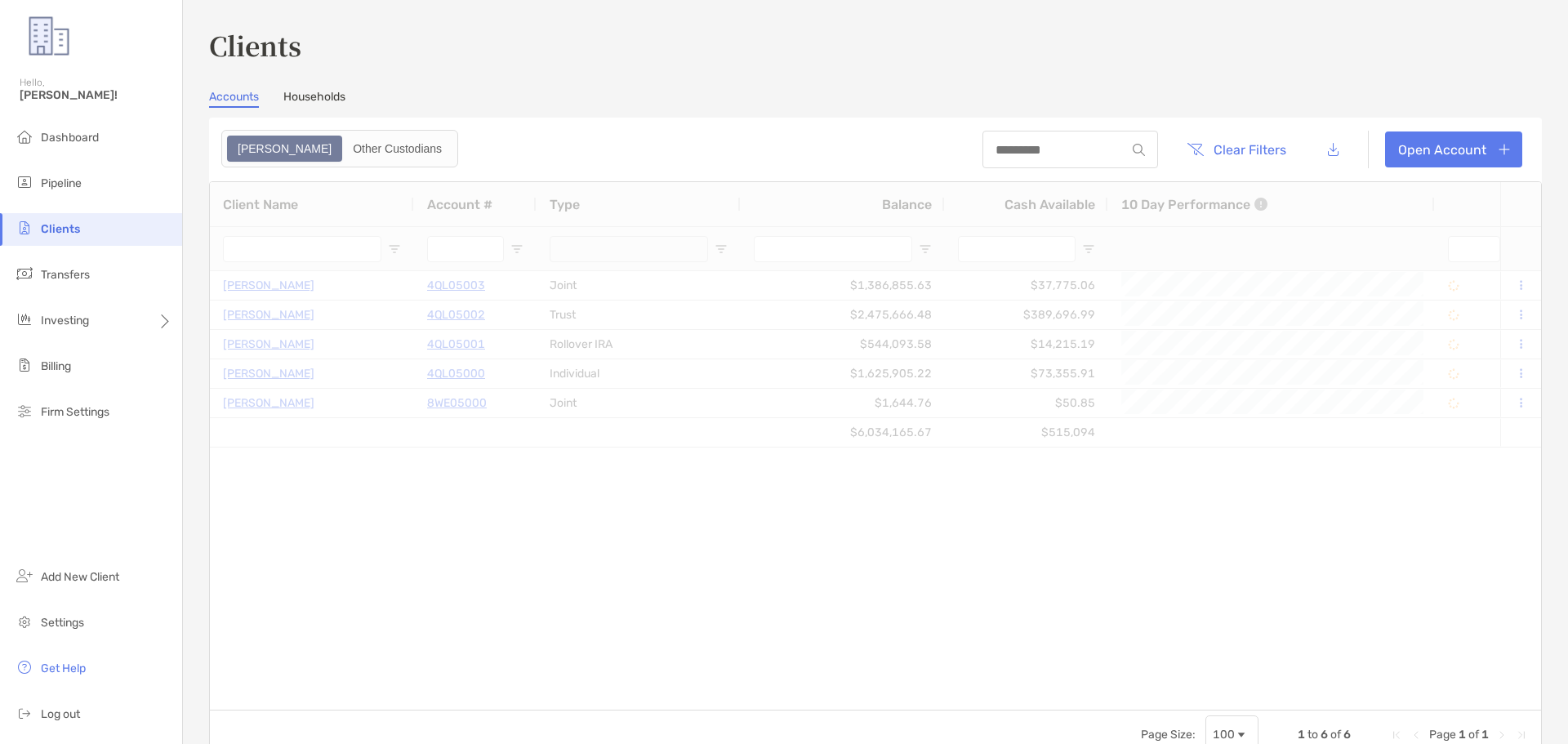
type input "***"
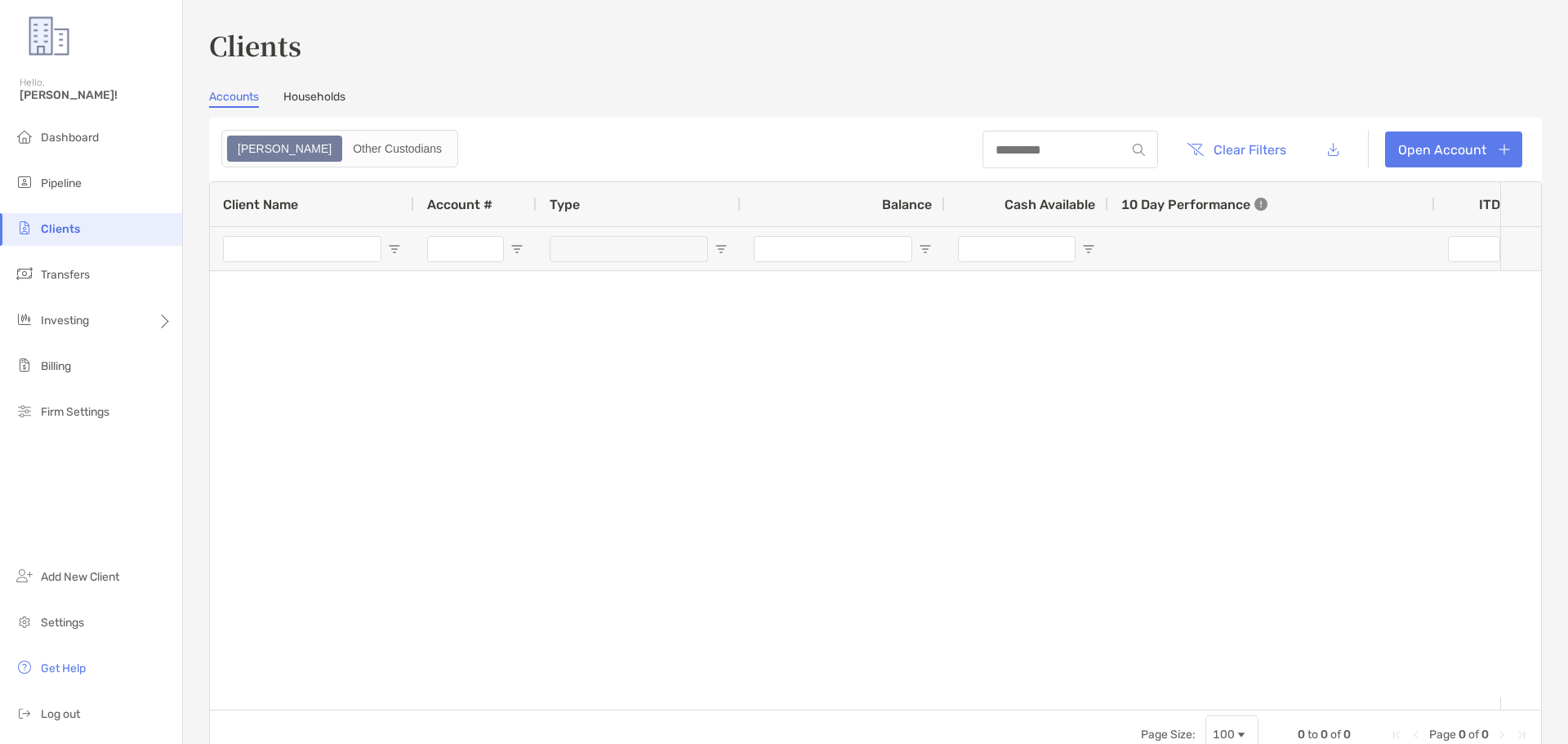
click at [312, 101] on link "Households" at bounding box center [314, 99] width 62 height 18
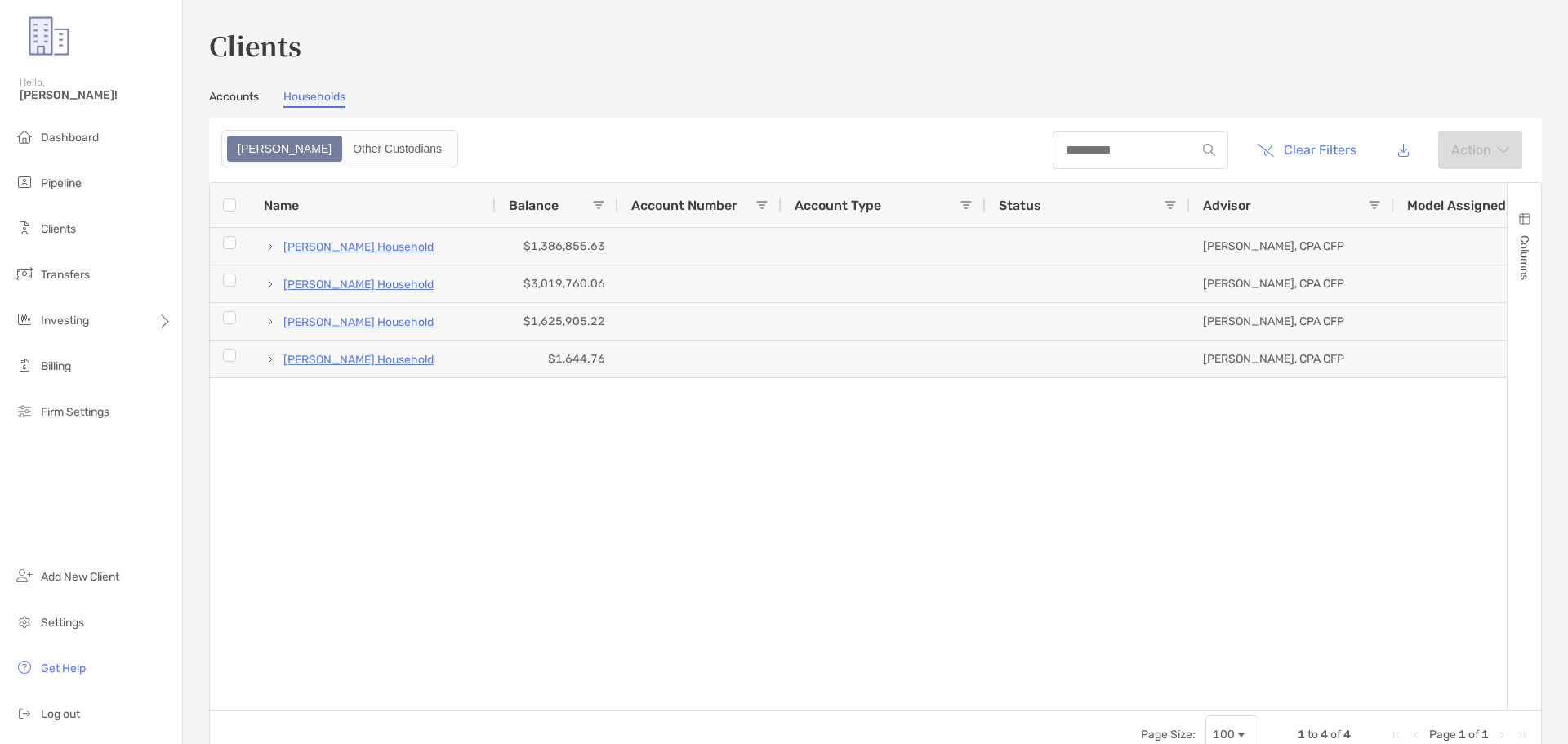
click at [658, 142] on header "Clear Filters Action" at bounding box center [876, 149] width 1333 height 64
